Goal: Navigation & Orientation: Understand site structure

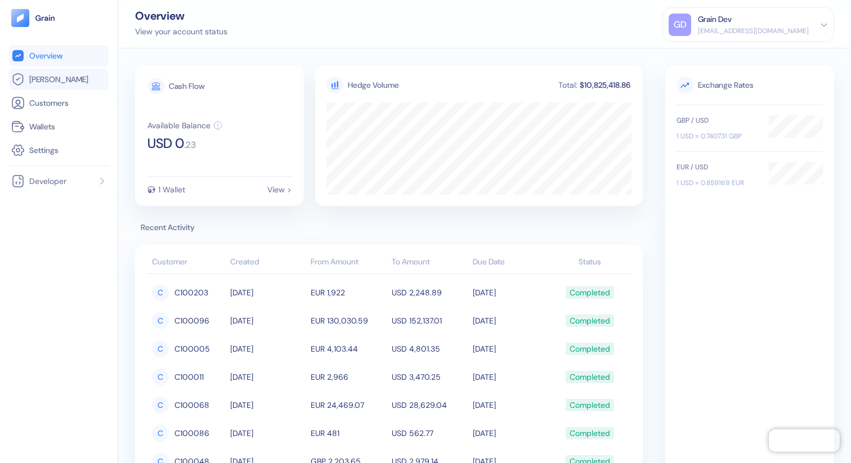
click at [64, 79] on link "[PERSON_NAME]" at bounding box center [58, 80] width 95 height 14
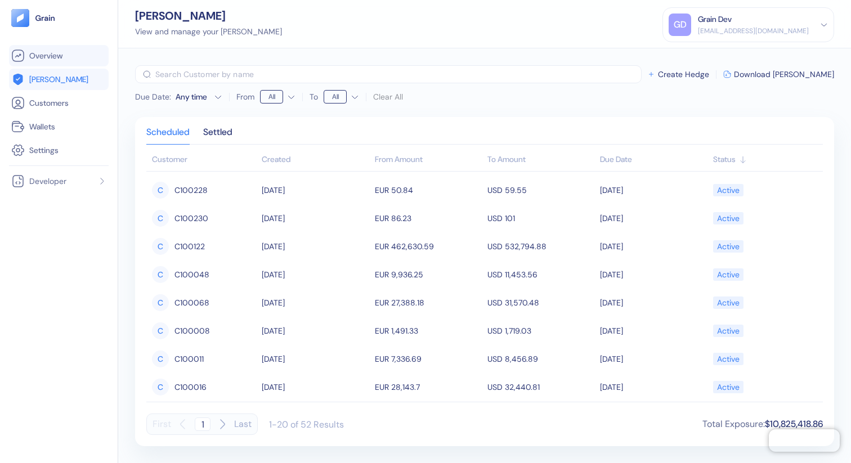
click at [45, 56] on span "Overview" at bounding box center [45, 55] width 33 height 11
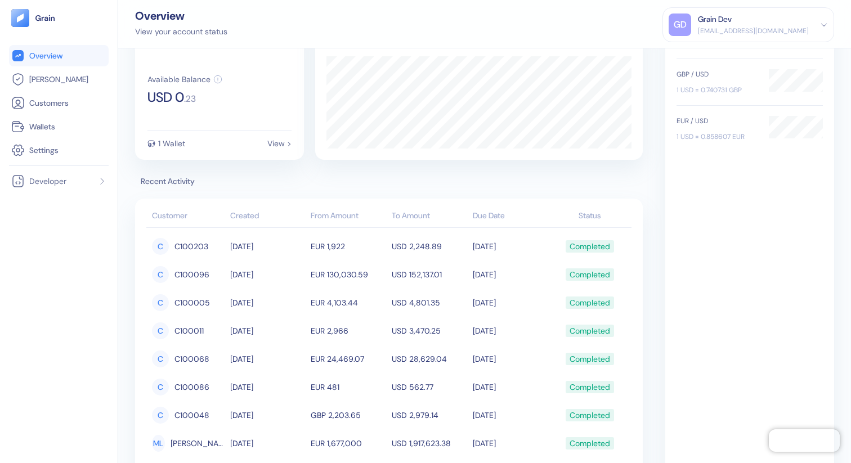
scroll to position [52, 0]
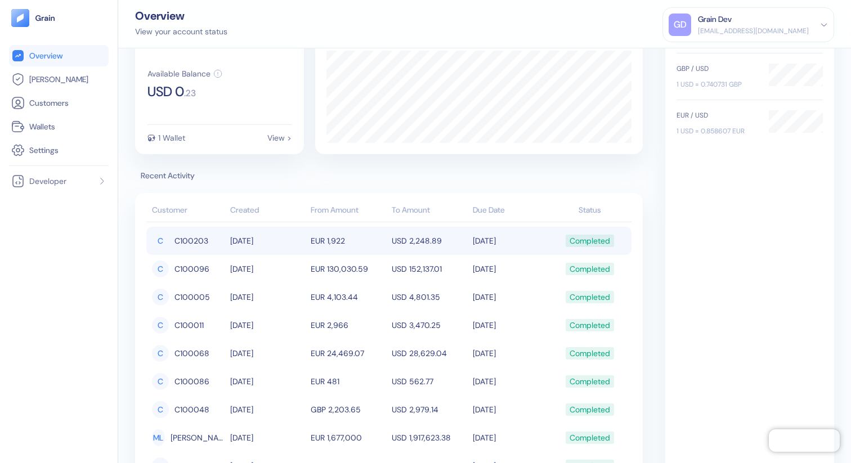
click at [463, 238] on td "USD 2,248.89" at bounding box center [429, 241] width 81 height 28
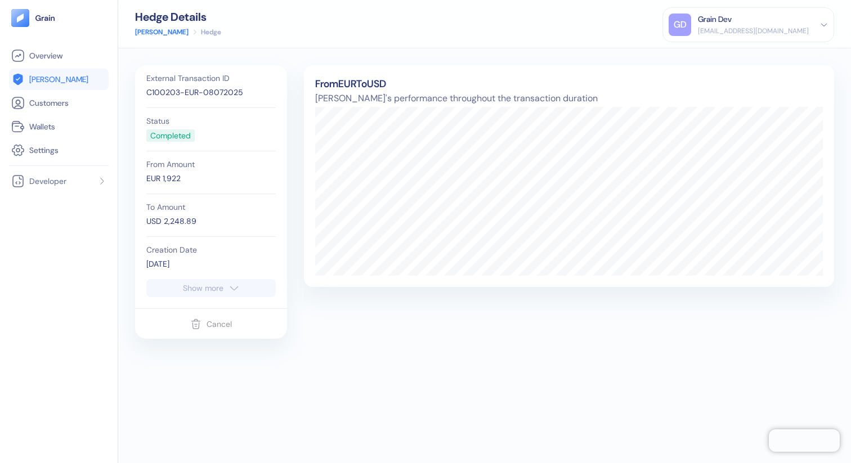
click at [199, 288] on div "Show more" at bounding box center [203, 288] width 41 height 8
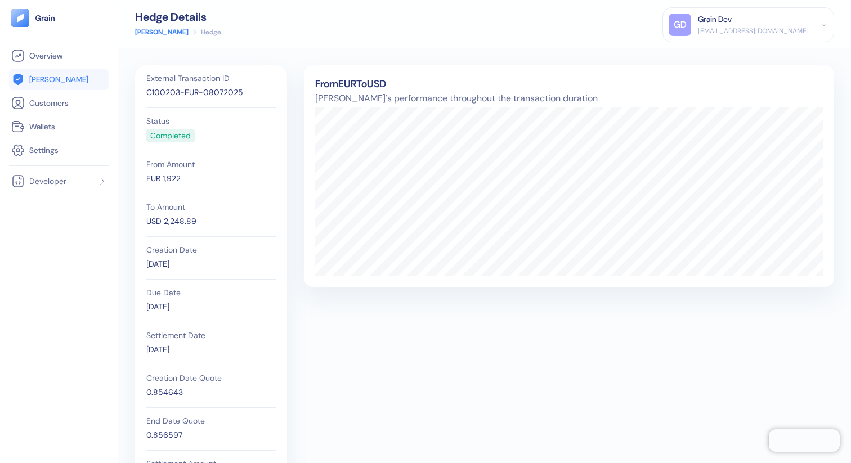
click at [157, 307] on div "[DATE]" at bounding box center [210, 307] width 129 height 12
click at [166, 351] on div "[DATE]" at bounding box center [210, 350] width 129 height 12
click at [154, 36] on link "[PERSON_NAME]" at bounding box center [161, 32] width 53 height 10
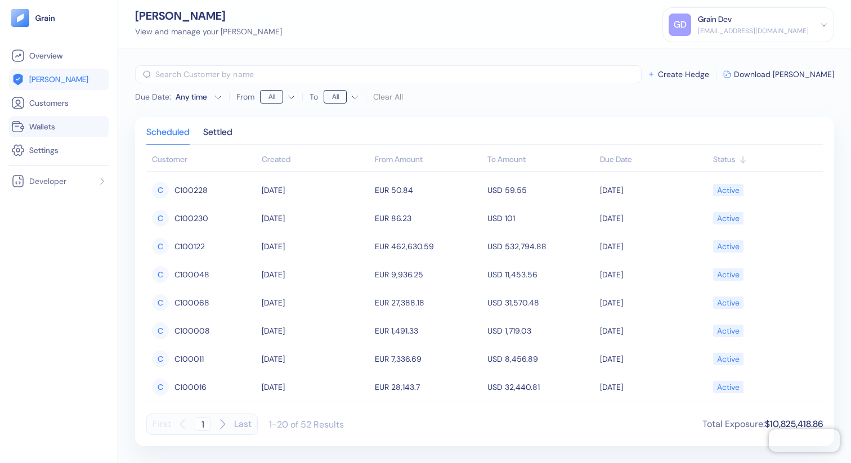
click at [43, 128] on span "Wallets" at bounding box center [42, 126] width 26 height 11
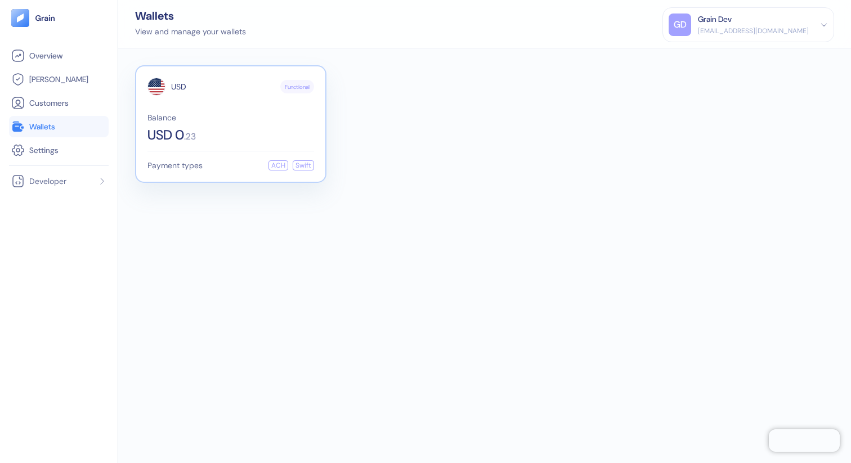
click at [216, 107] on div "USD Functional Balance USD 0 . 23" at bounding box center [230, 110] width 167 height 64
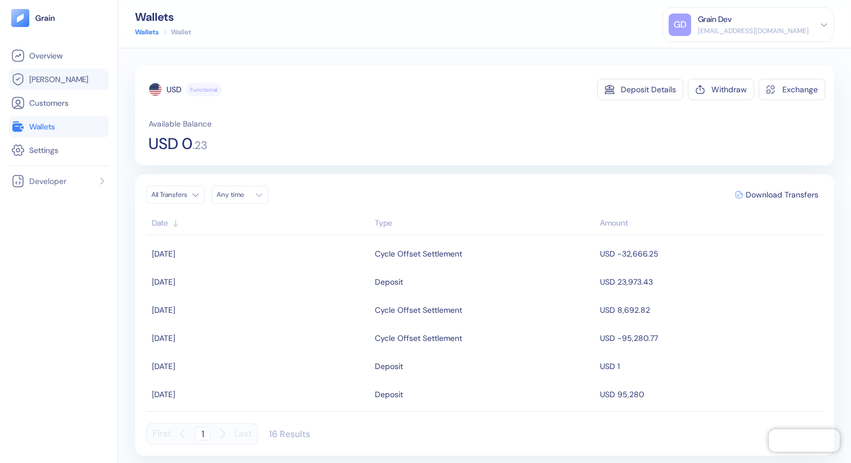
click at [50, 80] on span "[PERSON_NAME]" at bounding box center [58, 79] width 59 height 11
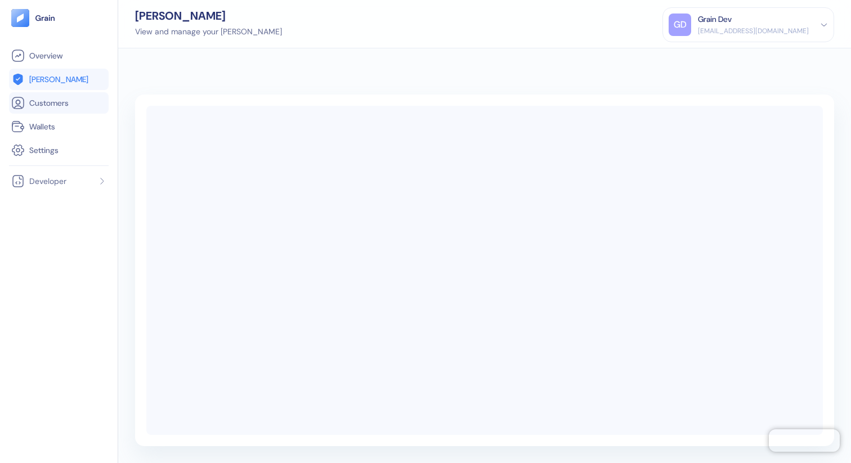
click at [51, 102] on span "Customers" at bounding box center [48, 102] width 39 height 11
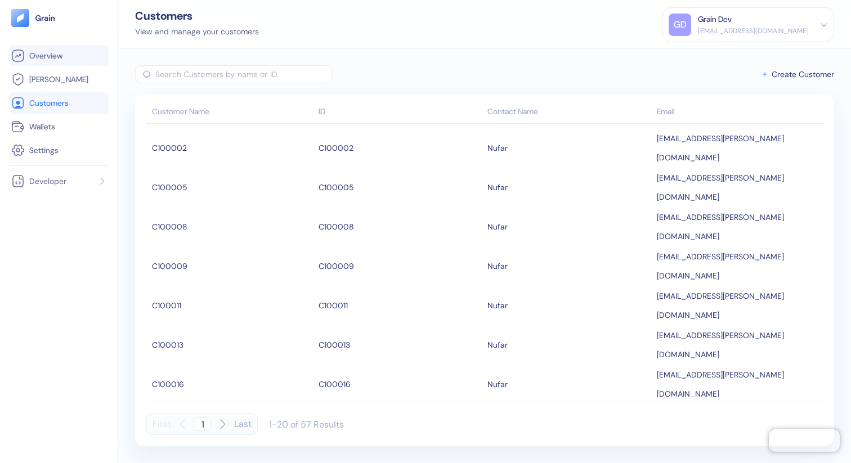
click at [42, 54] on span "Overview" at bounding box center [45, 55] width 33 height 11
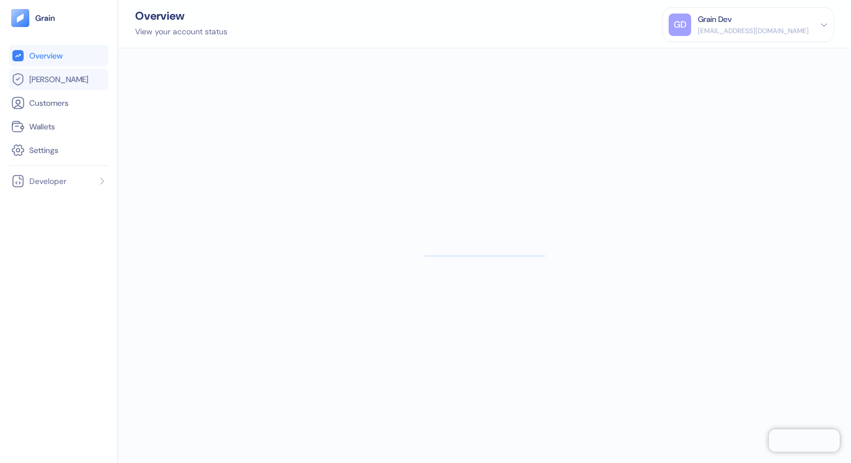
click at [46, 78] on span "[PERSON_NAME]" at bounding box center [58, 79] width 59 height 11
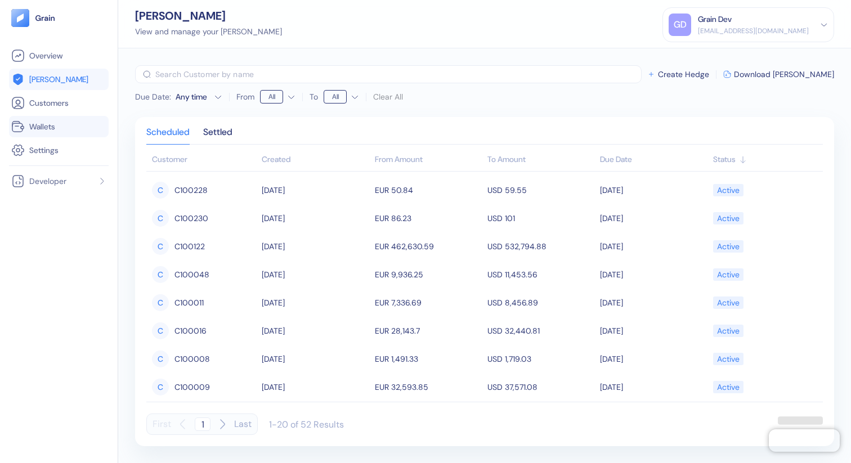
click at [44, 127] on span "Wallets" at bounding box center [42, 126] width 26 height 11
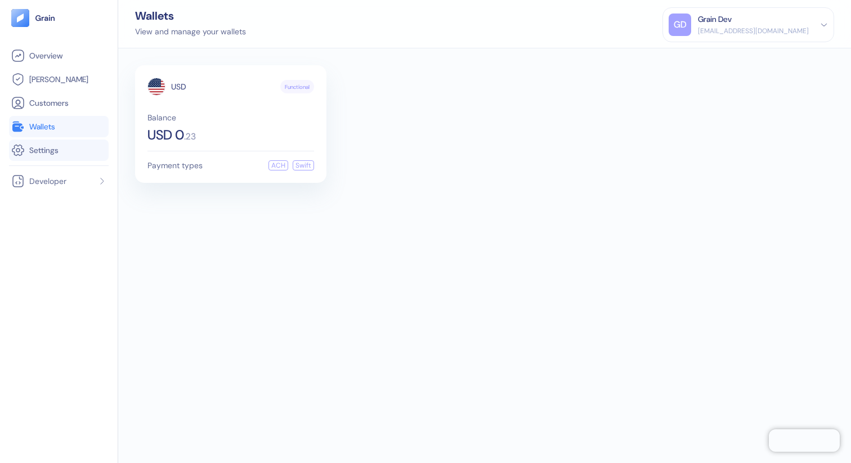
click at [50, 149] on span "Settings" at bounding box center [43, 150] width 29 height 11
